Goal: Transaction & Acquisition: Purchase product/service

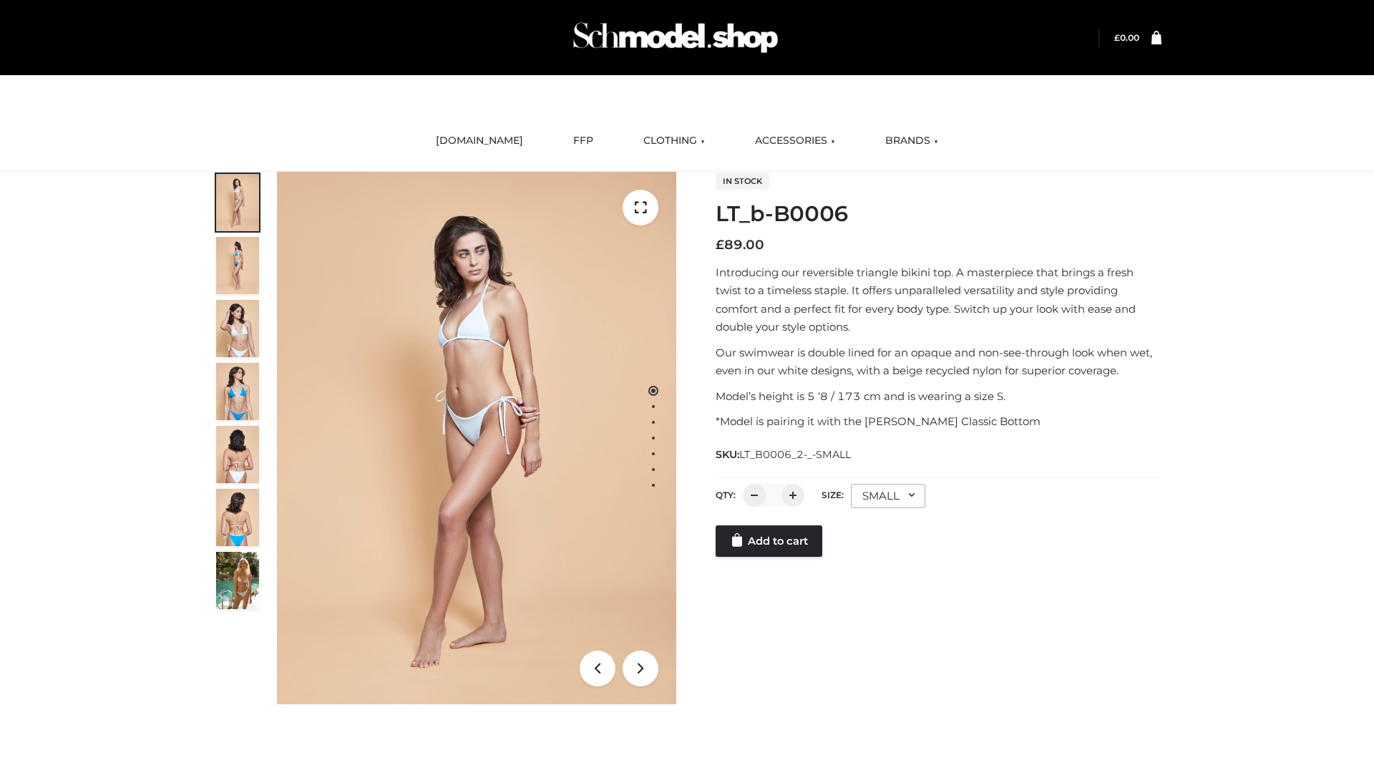
click at [770, 557] on link "Add to cart" at bounding box center [768, 540] width 107 height 31
